Goal: Information Seeking & Learning: Learn about a topic

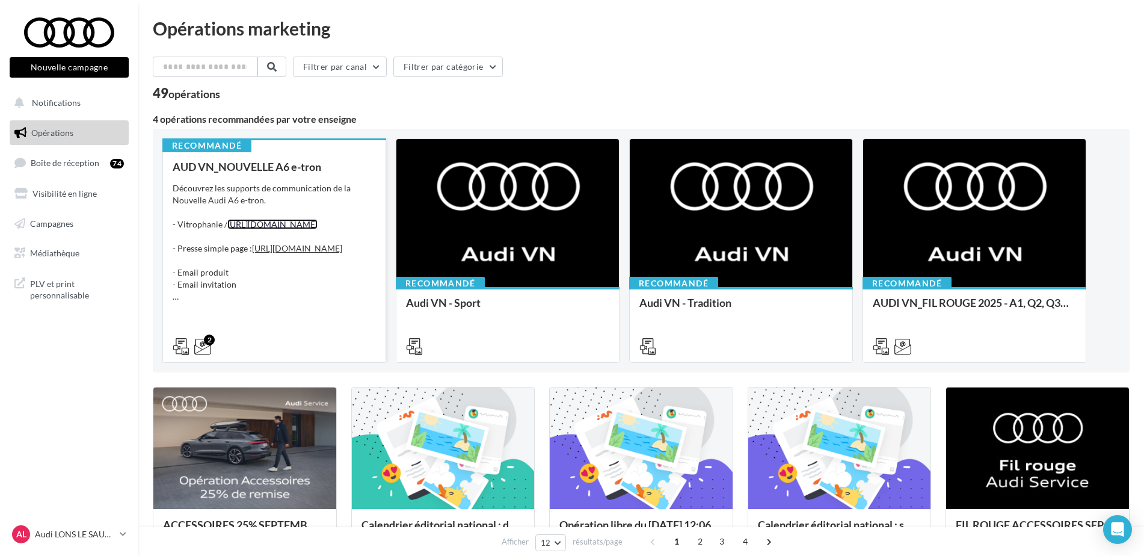
click at [318, 229] on link "[URL][DOMAIN_NAME]" at bounding box center [272, 224] width 90 height 10
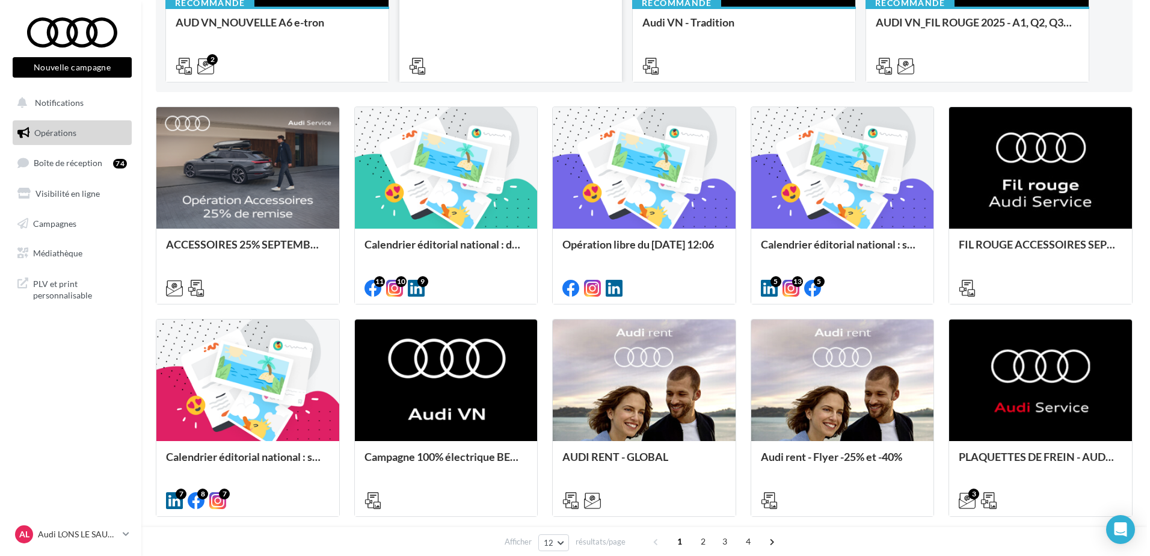
scroll to position [301, 0]
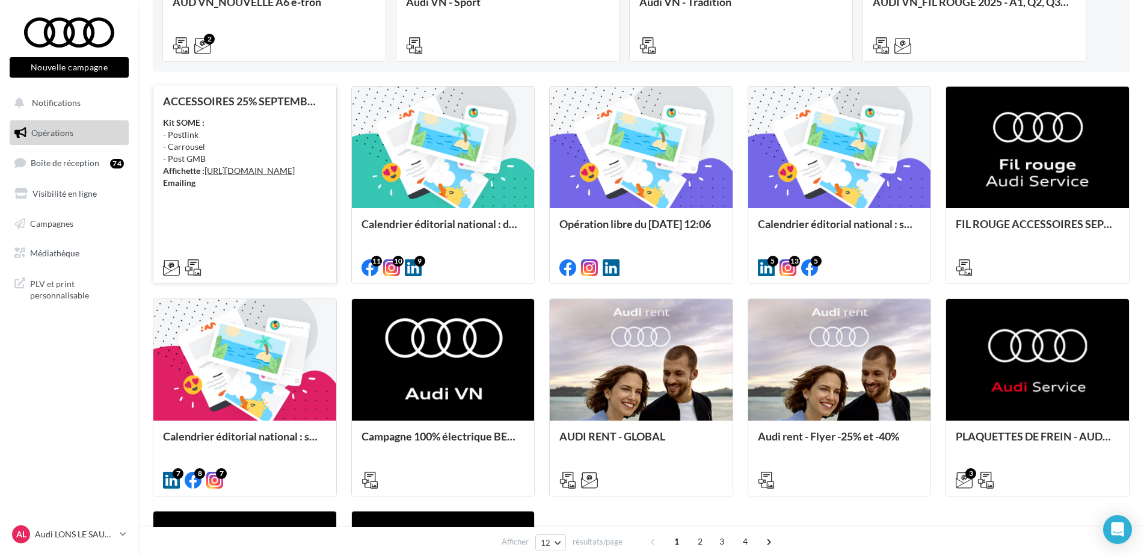
click at [278, 125] on div "Kit SOME : - Postlink - Carrousel - Post GMB Affichette : [URL][DOMAIN_NAME] Em…" at bounding box center [245, 153] width 164 height 72
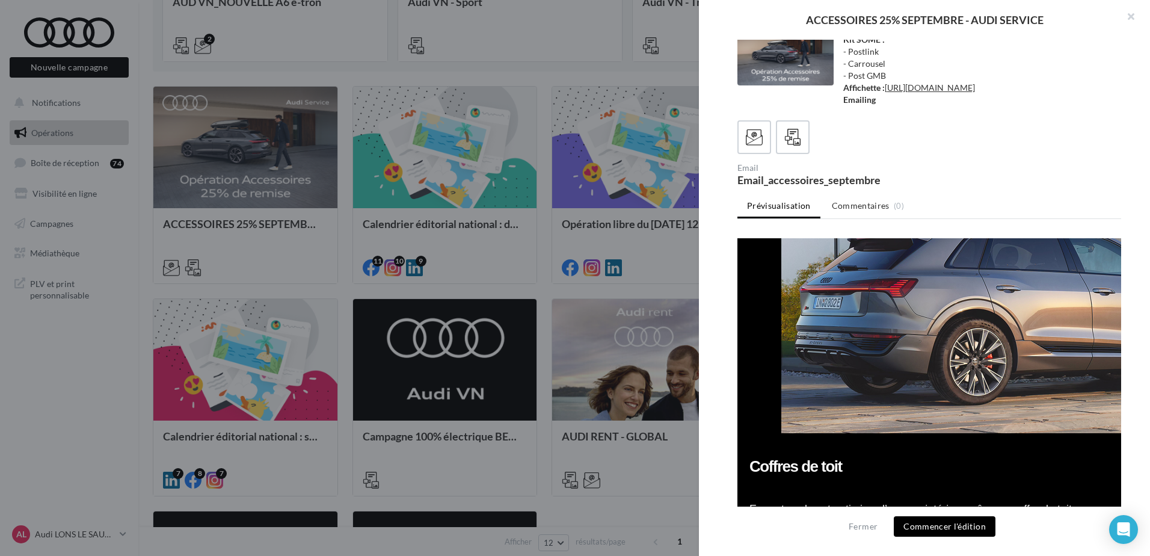
scroll to position [41, 0]
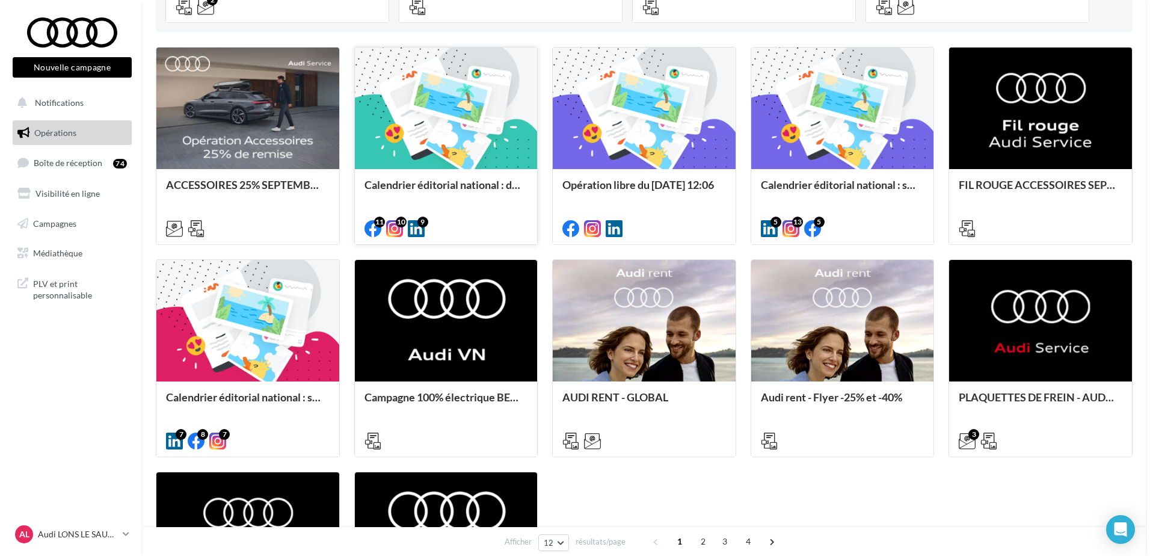
scroll to position [361, 0]
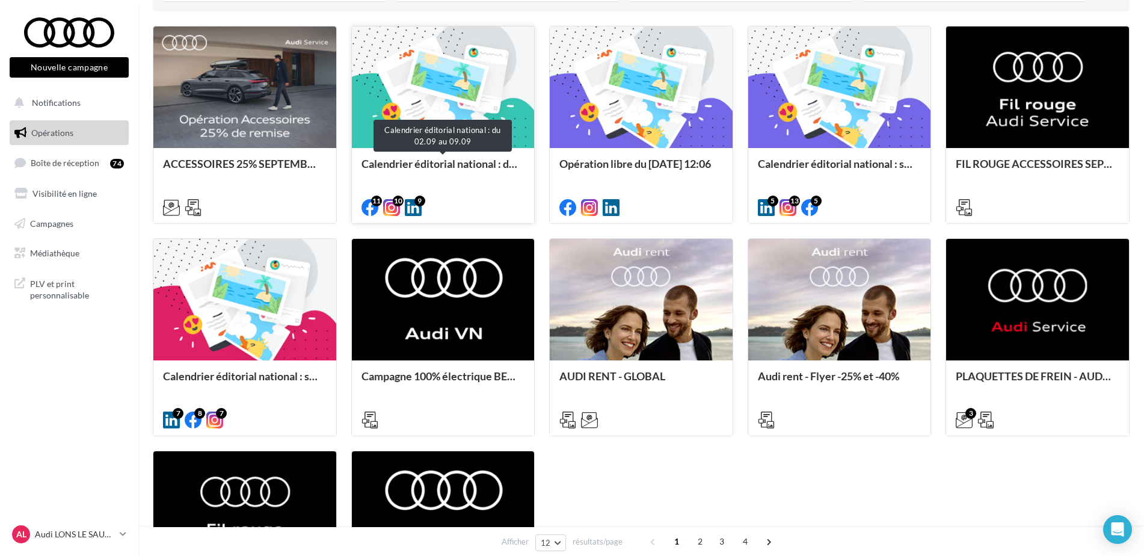
click at [457, 162] on div "Calendrier éditorial national : du 02.09 au 09.09" at bounding box center [444, 170] width 164 height 24
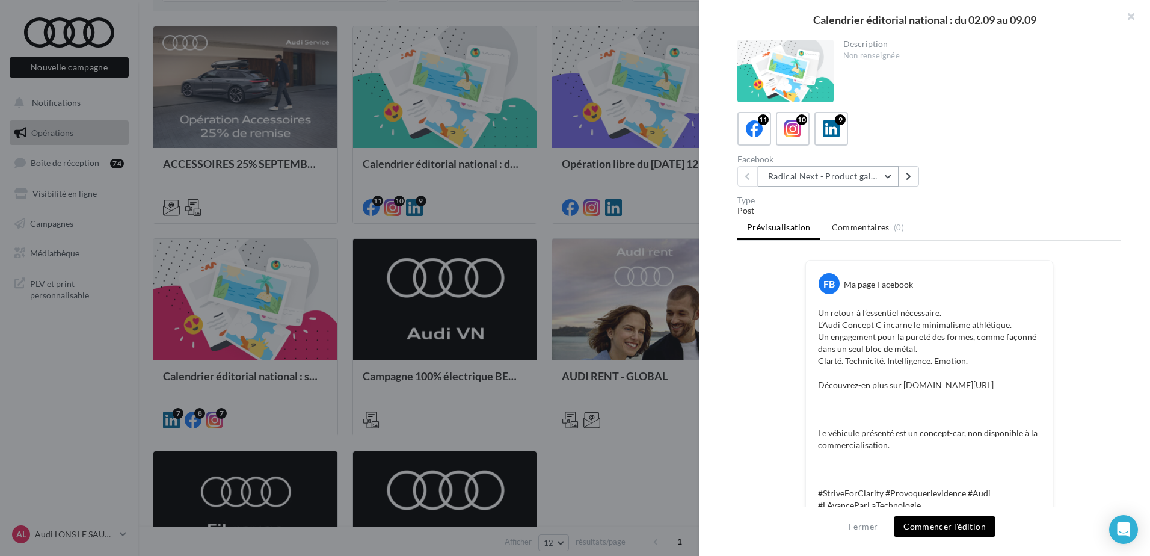
click at [869, 176] on button "Radical Next - Product gallery" at bounding box center [828, 176] width 141 height 20
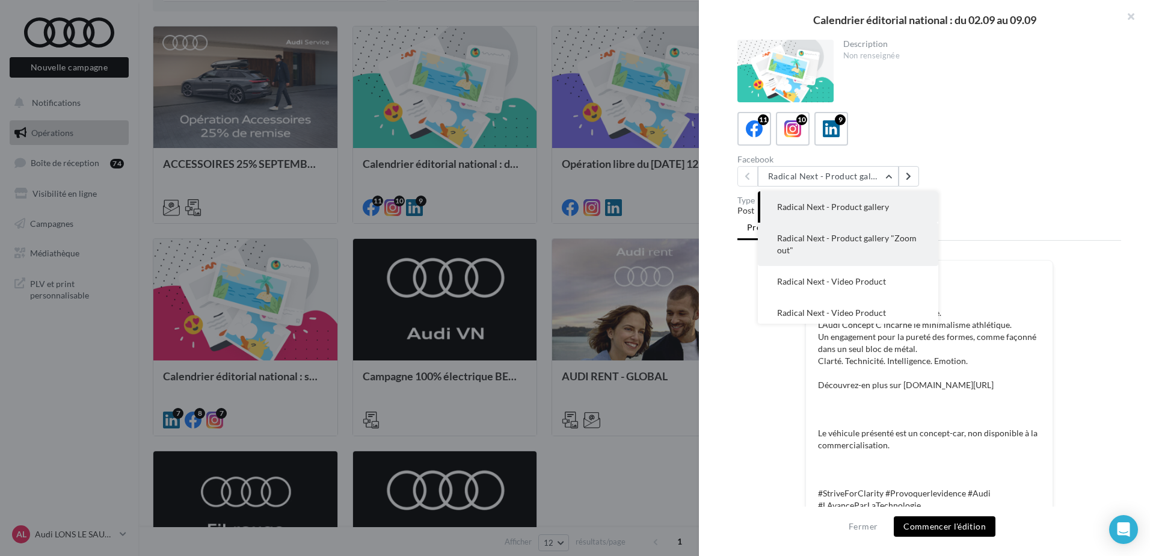
click at [854, 236] on span "Radical Next - Product gallery "Zoom out"" at bounding box center [847, 244] width 140 height 22
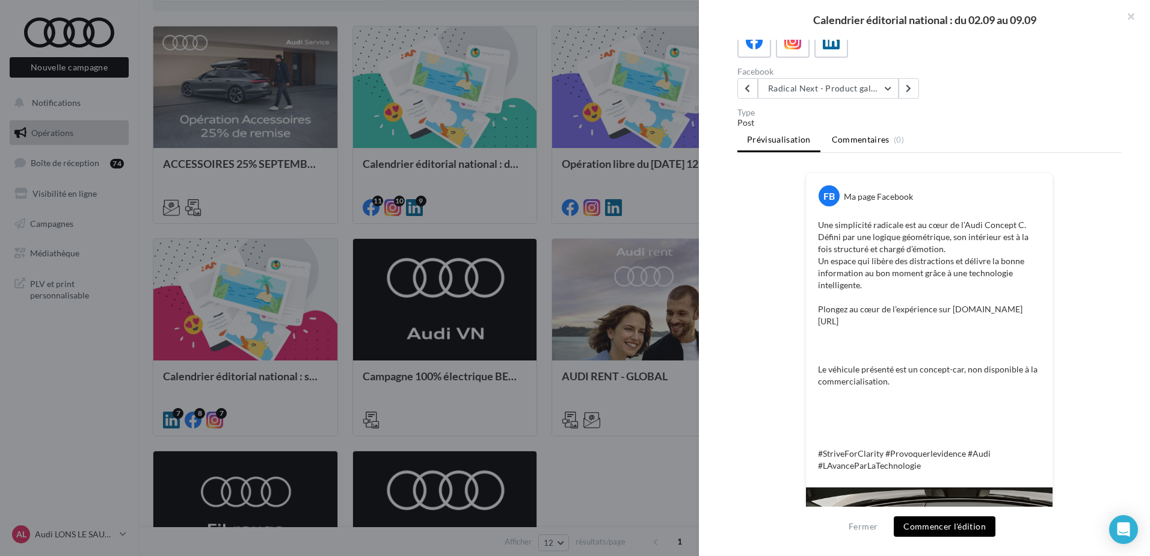
scroll to position [0, 0]
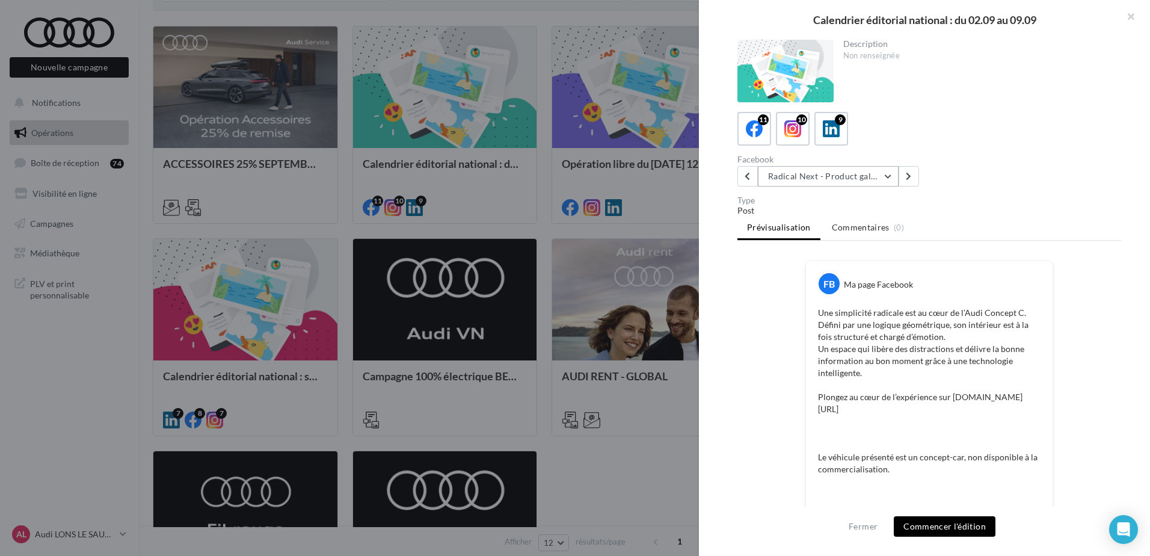
click at [806, 171] on button "Radical Next - Product gallery "Zoom out"" at bounding box center [828, 176] width 141 height 20
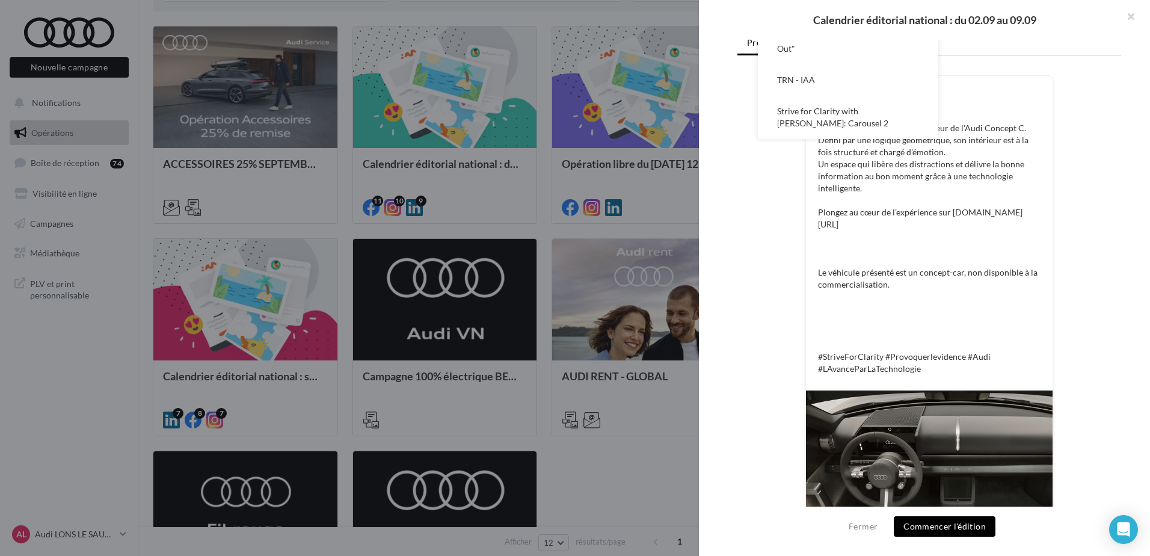
scroll to position [301, 0]
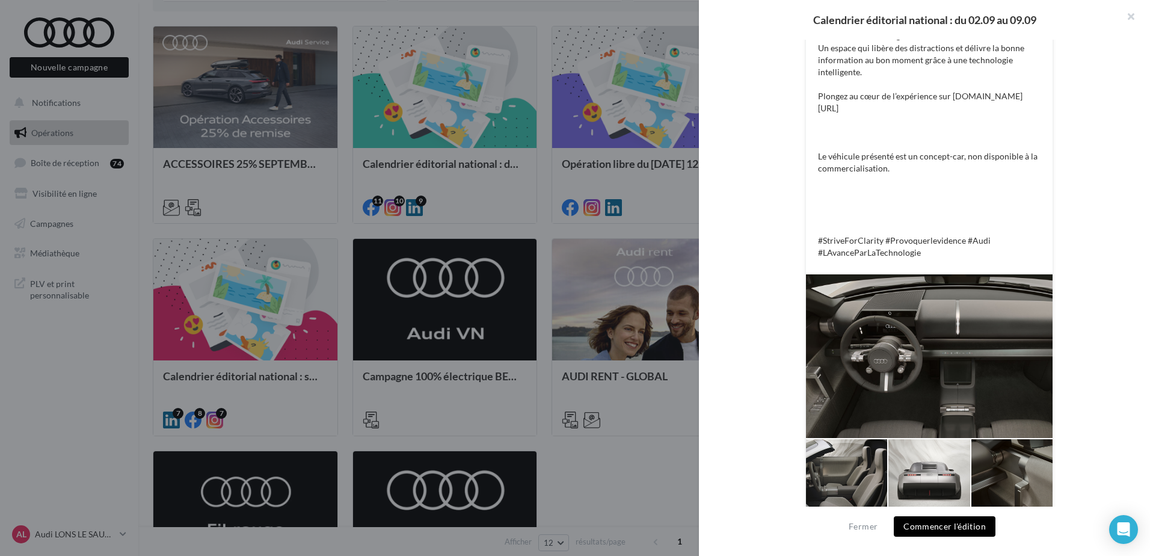
click at [487, 306] on div at bounding box center [575, 278] width 1150 height 556
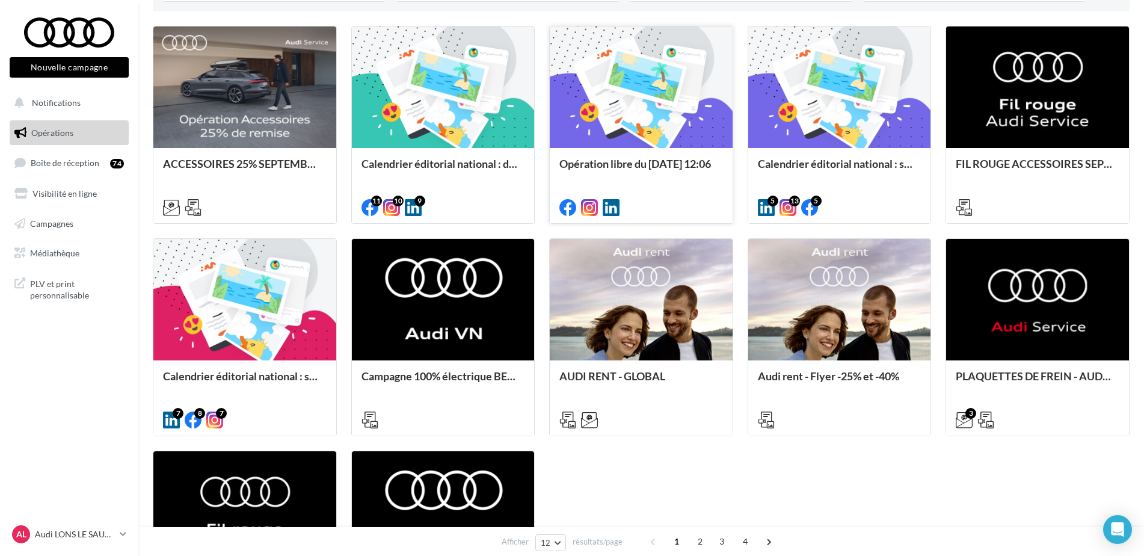
click at [668, 155] on div "Opération libre du [DATE] 12:06" at bounding box center [641, 185] width 183 height 74
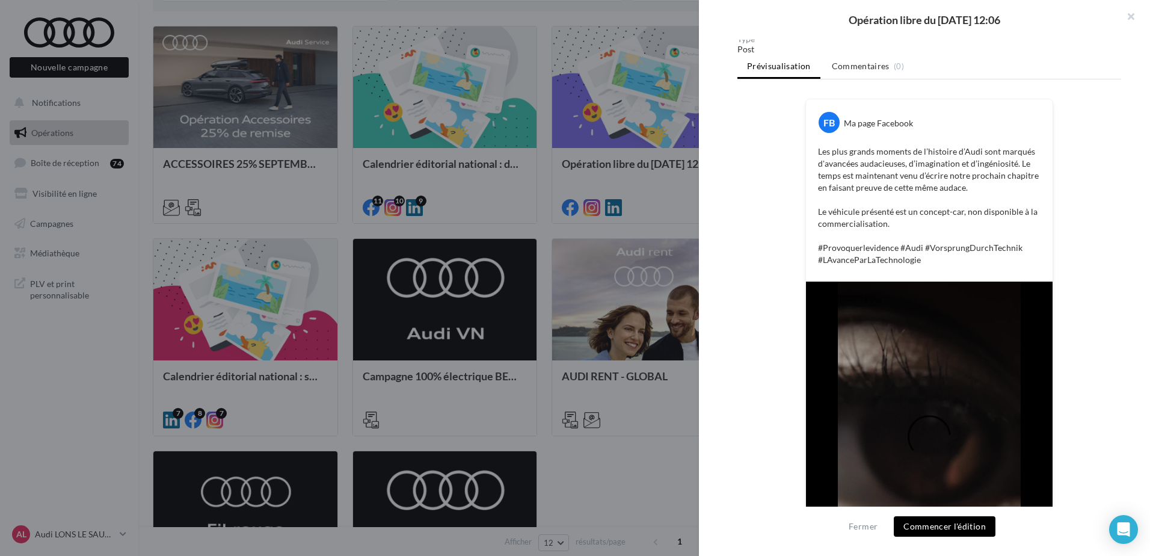
scroll to position [257, 0]
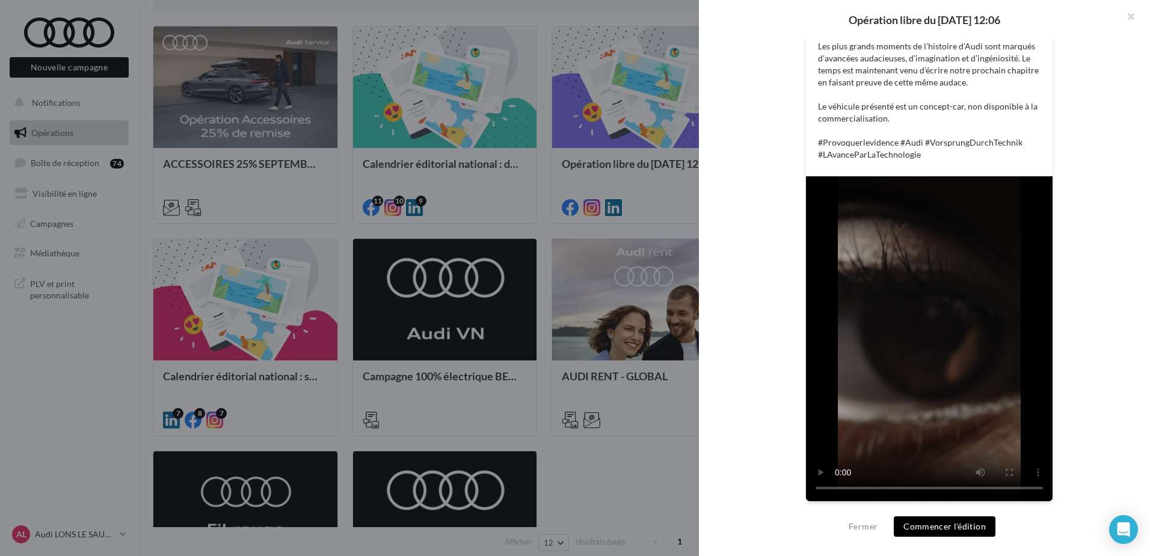
click at [629, 188] on div at bounding box center [575, 278] width 1150 height 556
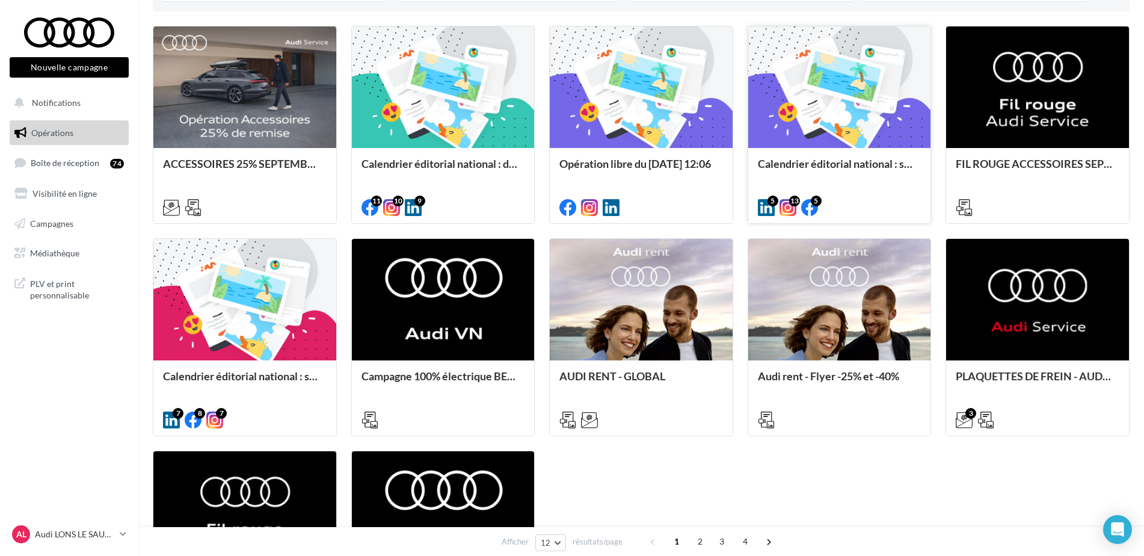
click at [819, 152] on div "Calendrier éditorial national : semaine du 25.08 au 31.08" at bounding box center [839, 185] width 183 height 74
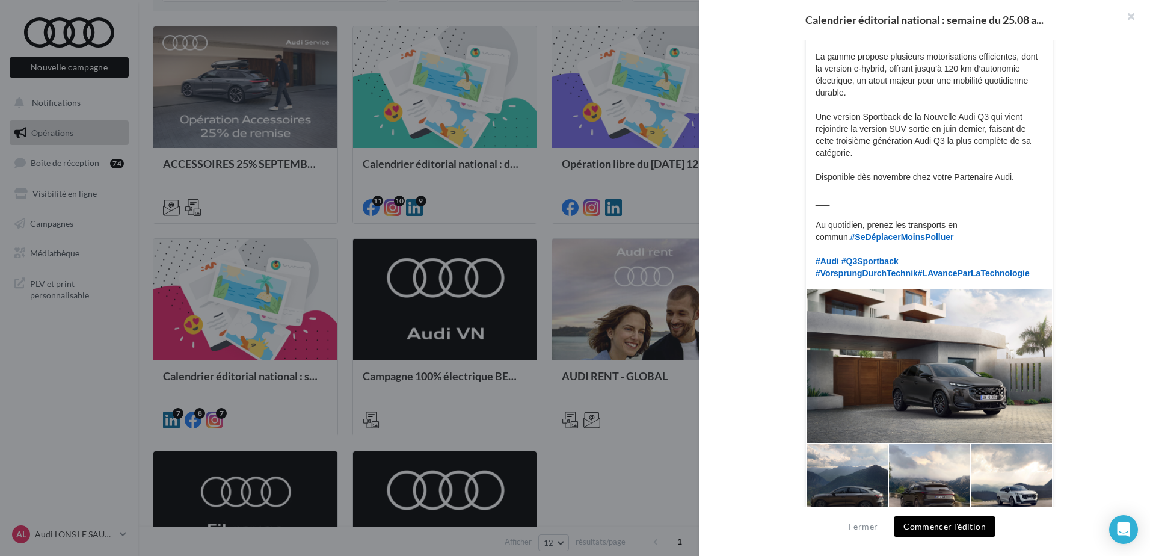
scroll to position [224, 0]
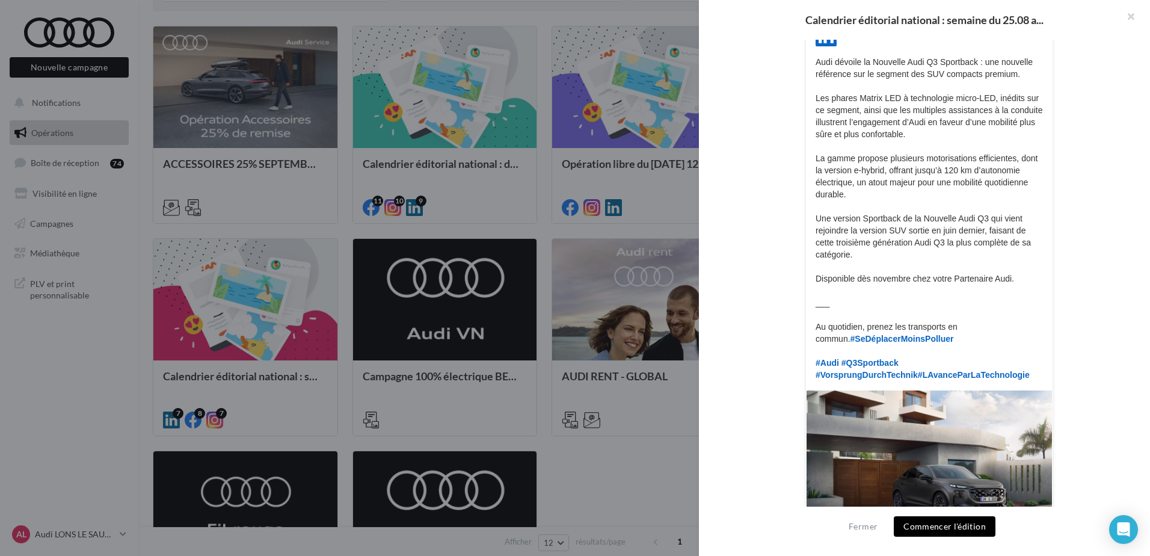
click at [635, 159] on div at bounding box center [575, 278] width 1150 height 556
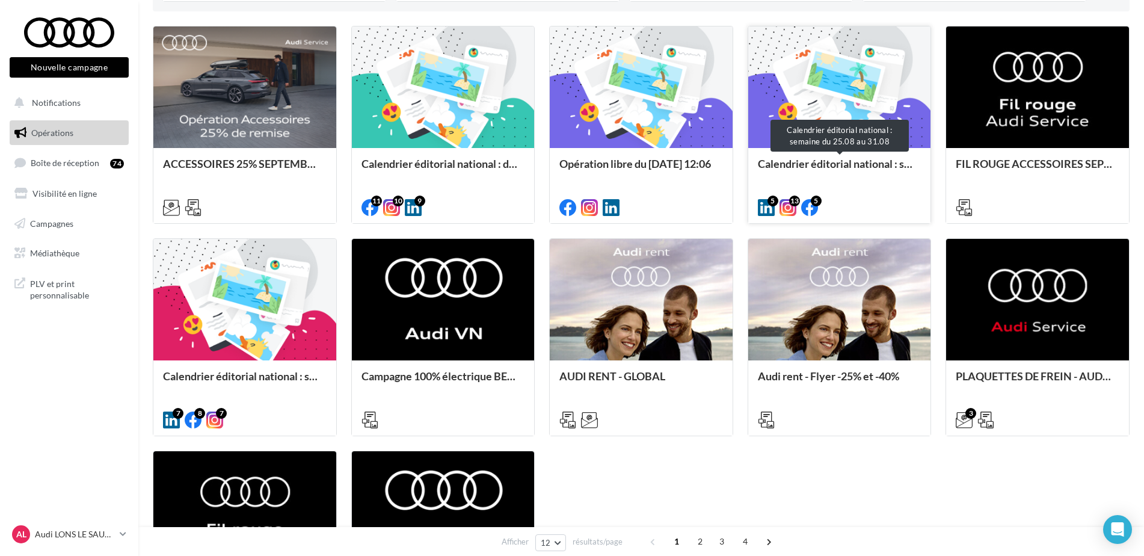
click at [833, 166] on div "Calendrier éditorial national : semaine du 25.08 au 31.08" at bounding box center [840, 170] width 164 height 24
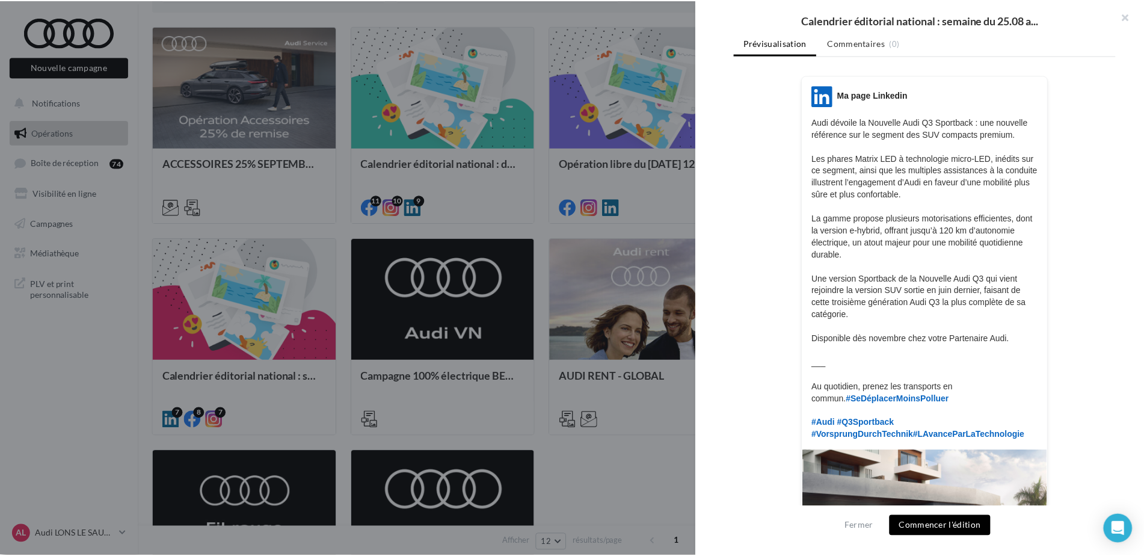
scroll to position [405, 0]
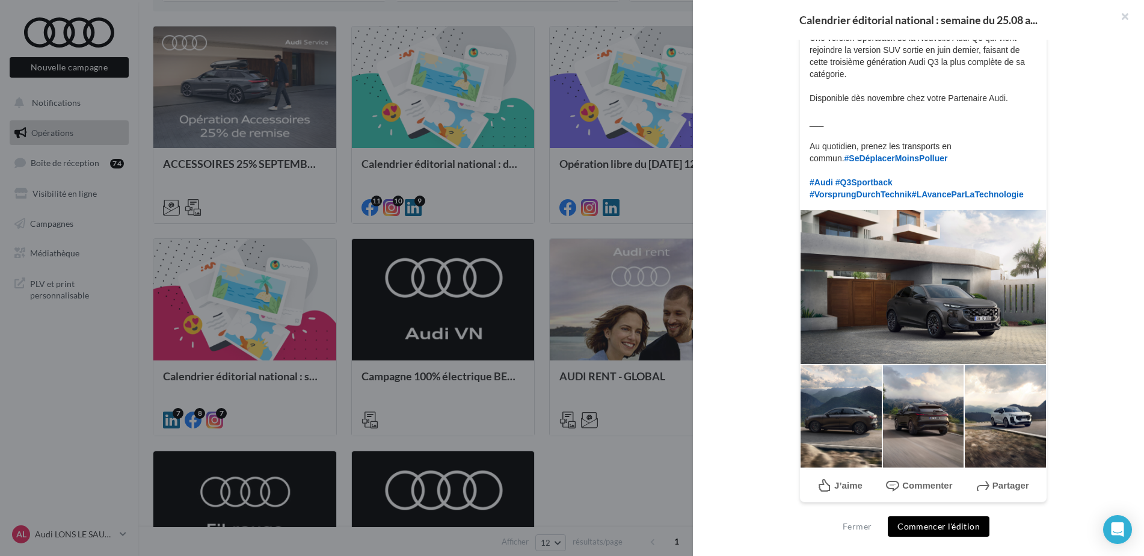
click at [647, 192] on div at bounding box center [572, 278] width 1144 height 556
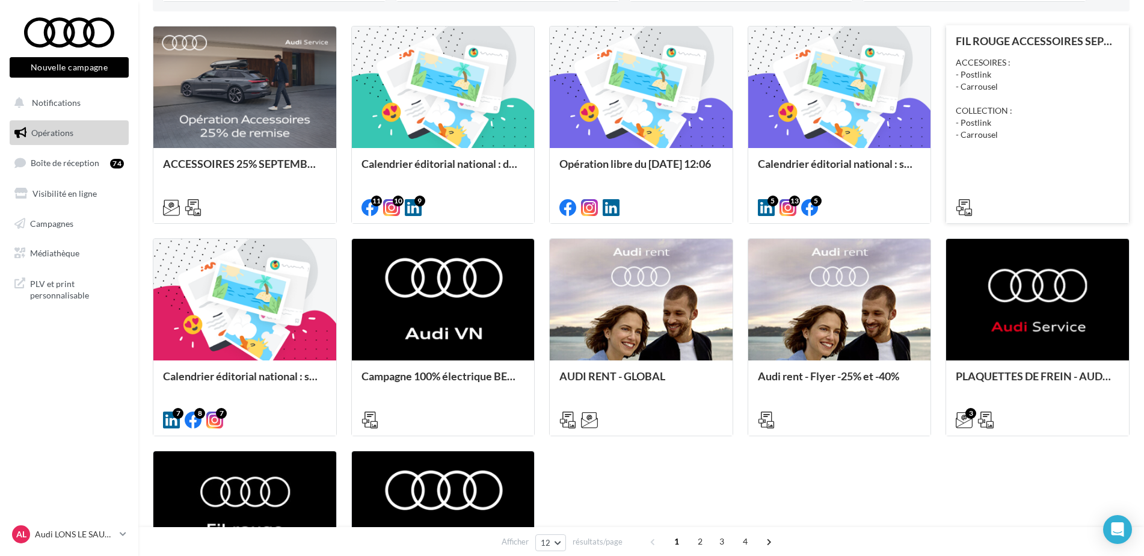
click at [1052, 163] on div "FIL ROUGE ACCESSOIRES SEPTEMBRE - AUDI SERVICE ACCESOIRES : - Postlink - Carrou…" at bounding box center [1038, 123] width 164 height 177
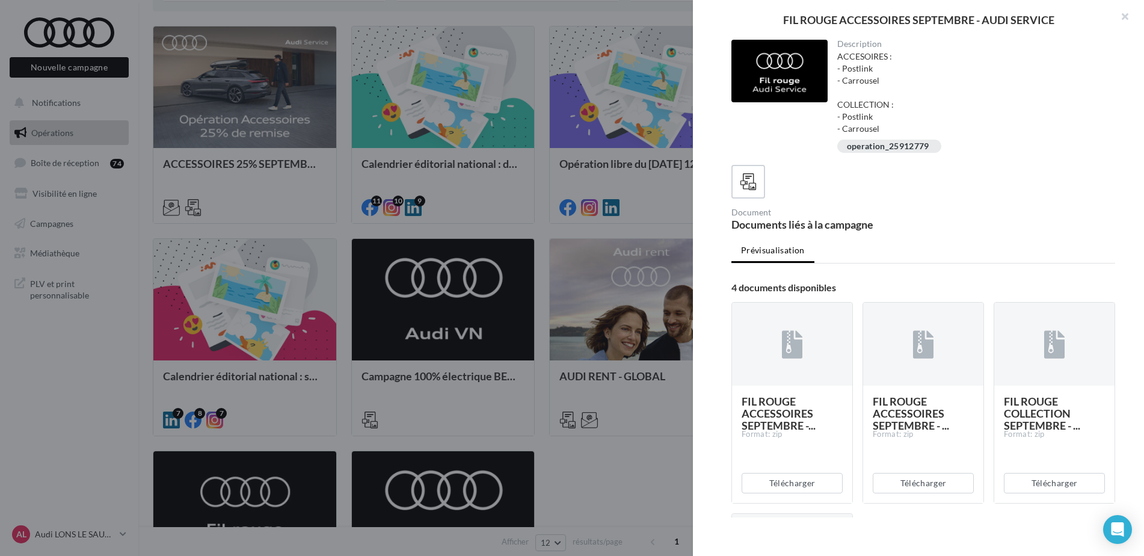
click at [351, 65] on div at bounding box center [572, 278] width 1144 height 556
